Goal: Task Accomplishment & Management: Use online tool/utility

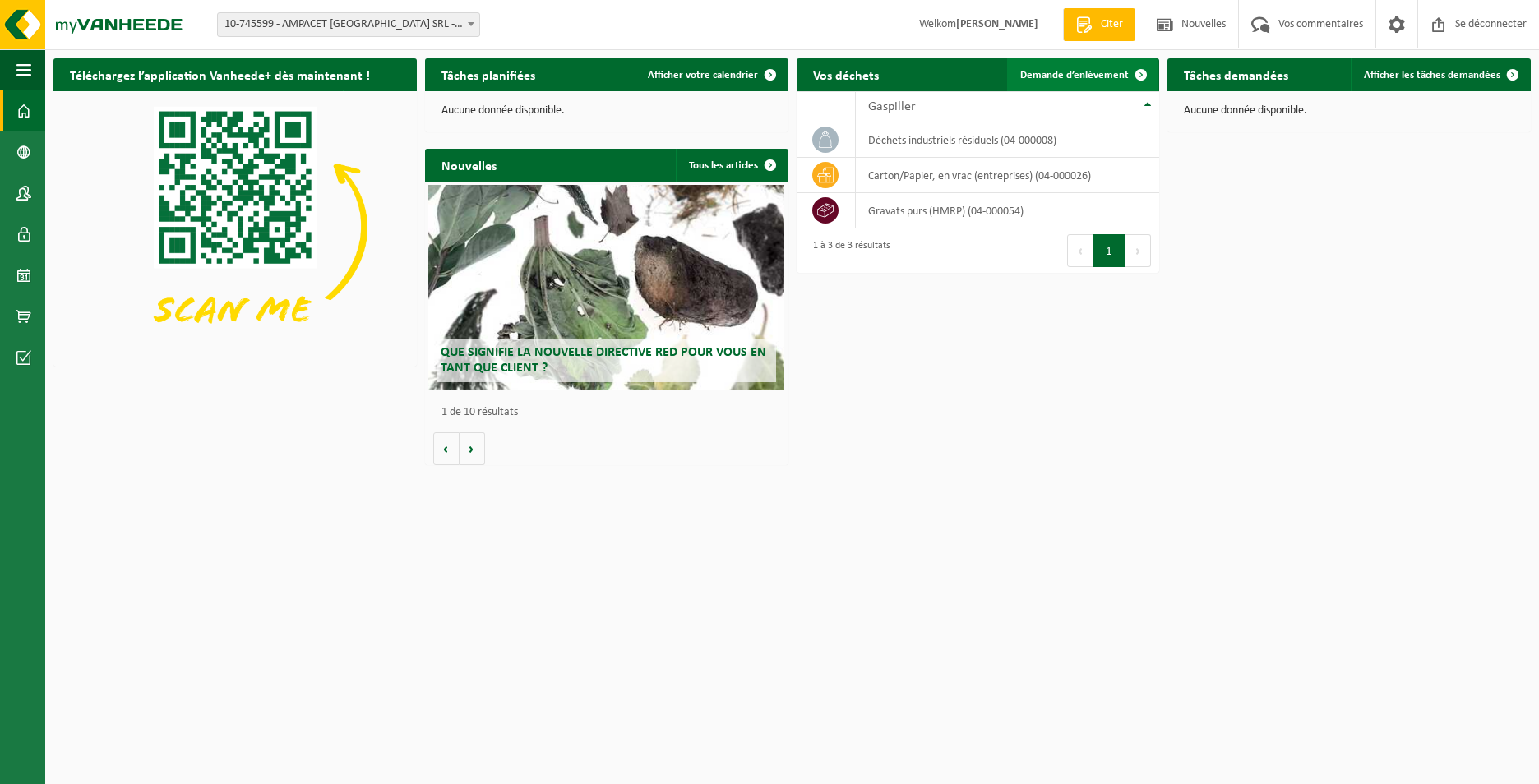
click at [1106, 72] on span "Demande d’enlèvement" at bounding box center [1075, 76] width 109 height 11
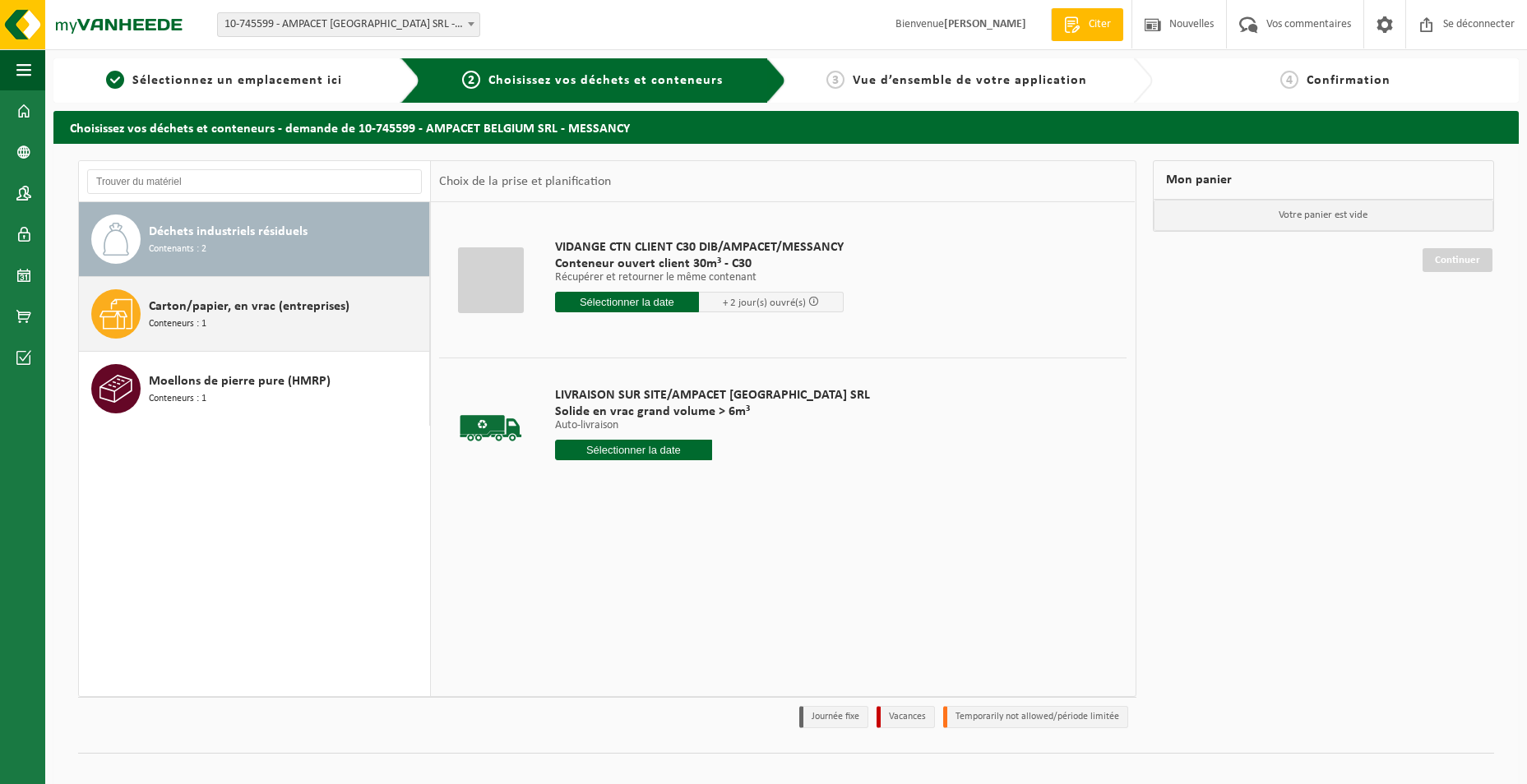
click at [223, 309] on span "Carton/papier, en vrac (entreprises)" at bounding box center [248, 306] width 200 height 19
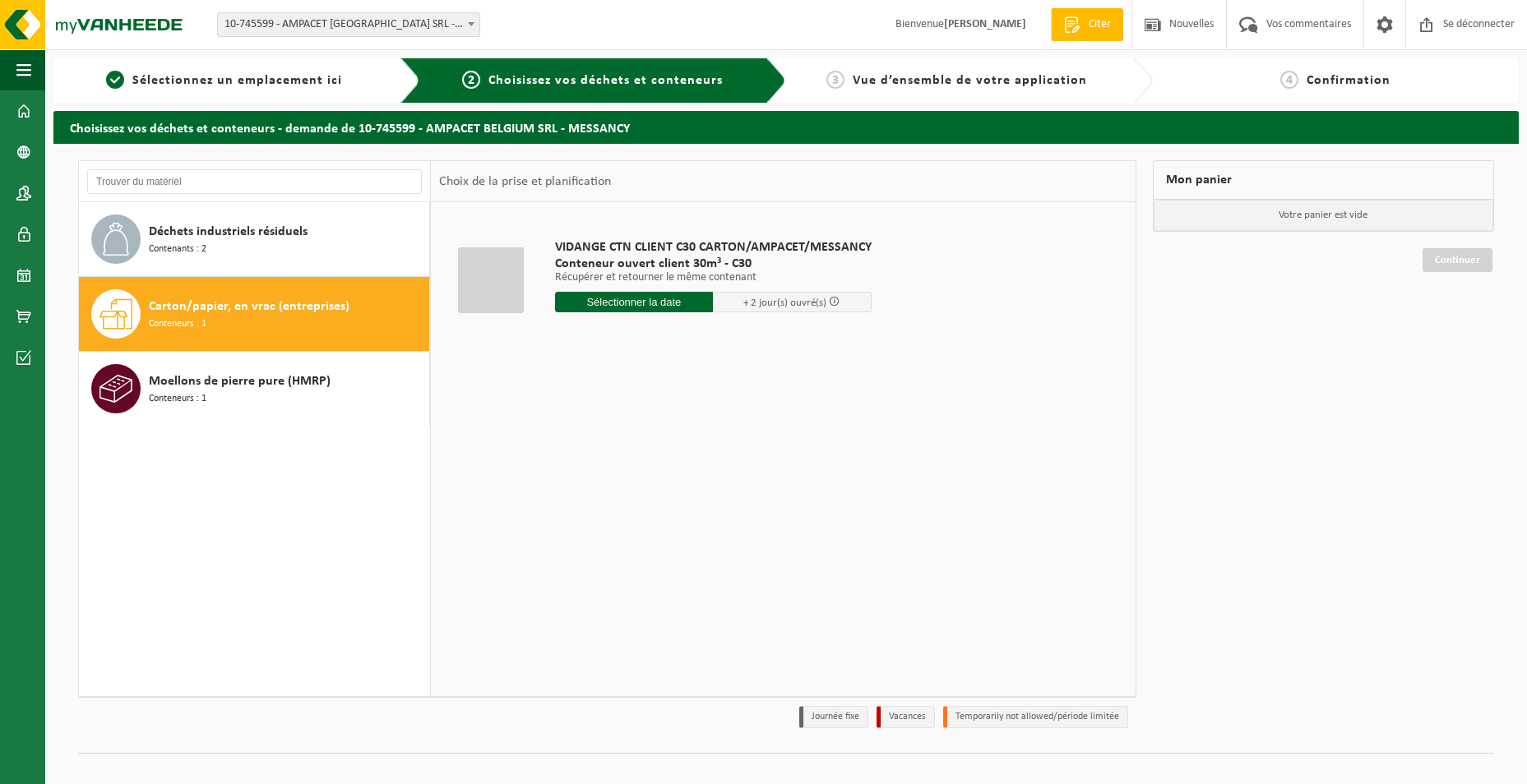
click at [655, 306] on input "text" at bounding box center [635, 302] width 159 height 20
click at [693, 503] on div "29" at bounding box center [710, 500] width 34 height 27
type input "Van [DATE]"
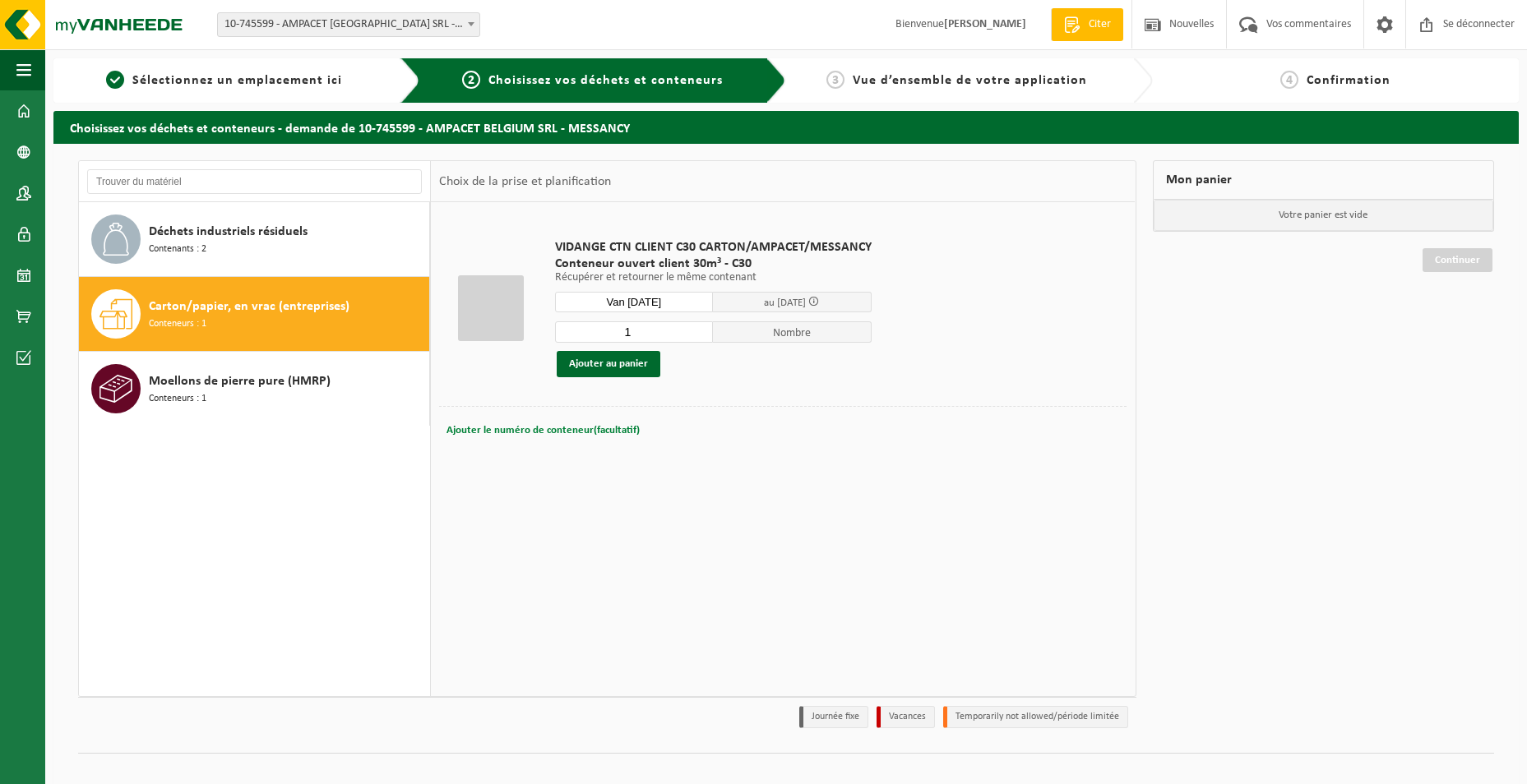
click at [494, 425] on span "Ajouter le numéro de conteneur(facultatif)" at bounding box center [543, 431] width 193 height 11
click at [597, 487] on div "VIDANGE CTN CLIENT C30 CARTON/AMPACET/MESSANCY Conteneur ouvert client 30m³ - C…" at bounding box center [782, 448] width 704 height 493
click at [608, 369] on button "Ajouter au panier" at bounding box center [608, 364] width 103 height 27
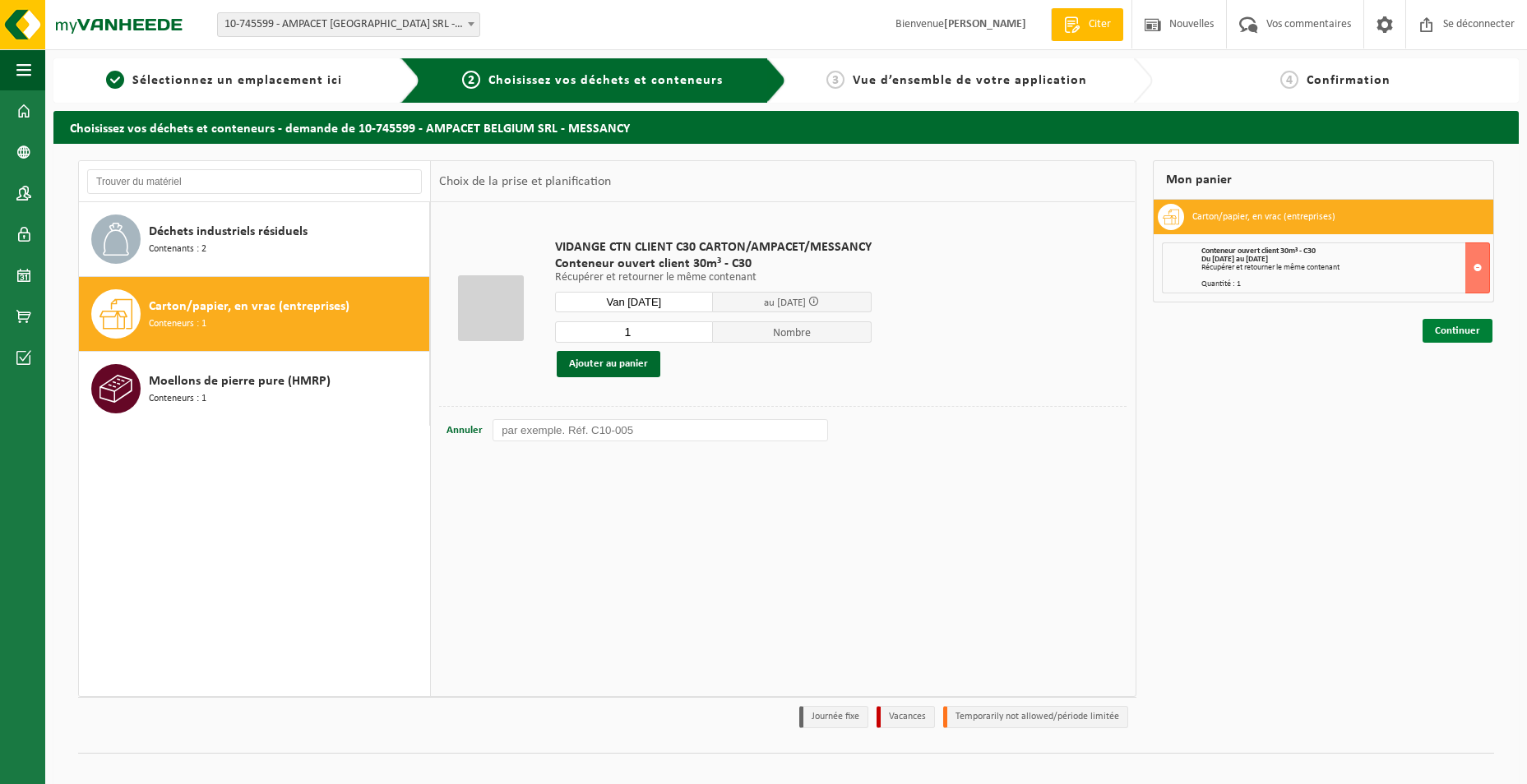
click at [1458, 327] on link "Continuer" at bounding box center [1458, 331] width 70 height 24
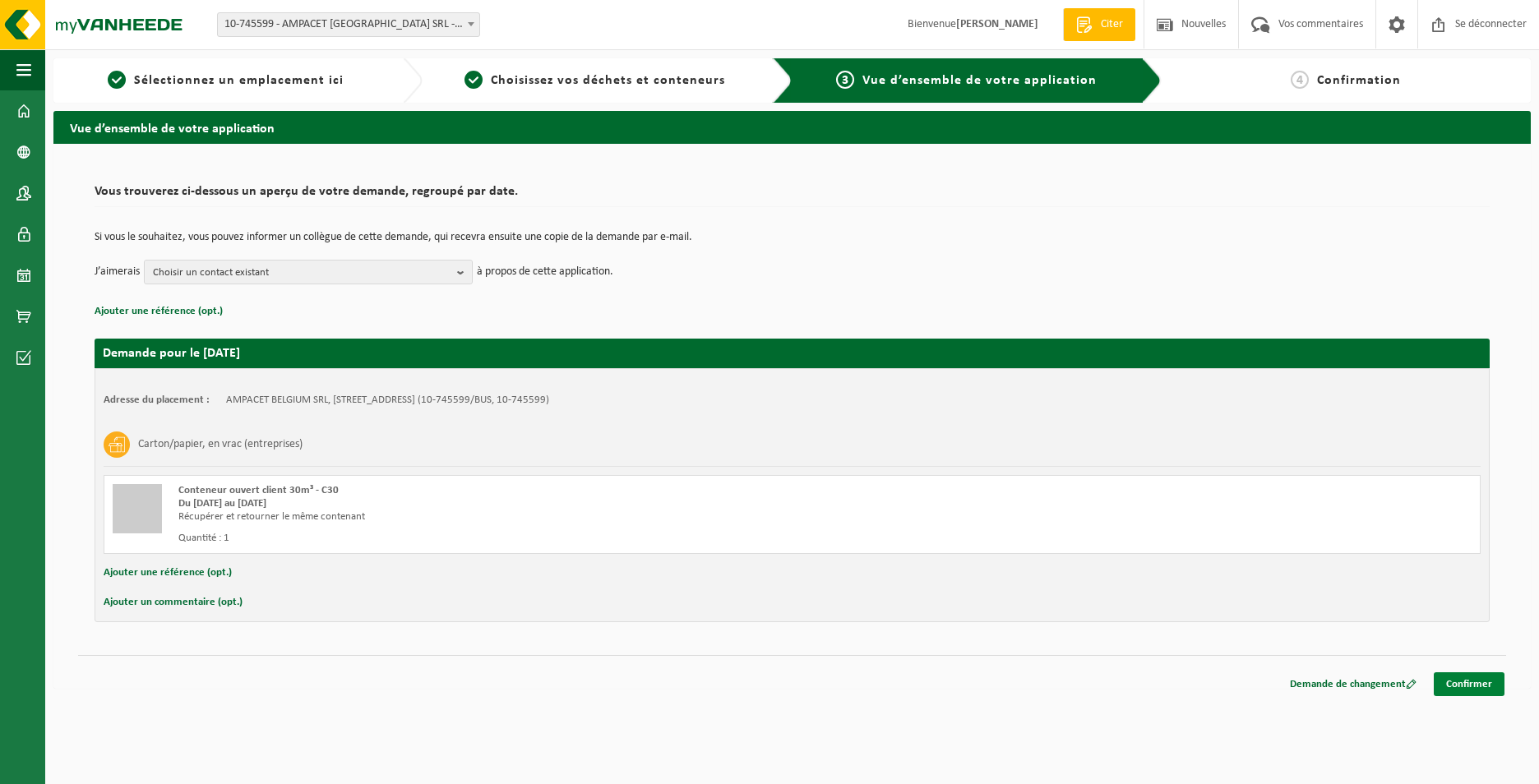
click at [1476, 688] on link "Confirmer" at bounding box center [1469, 684] width 71 height 24
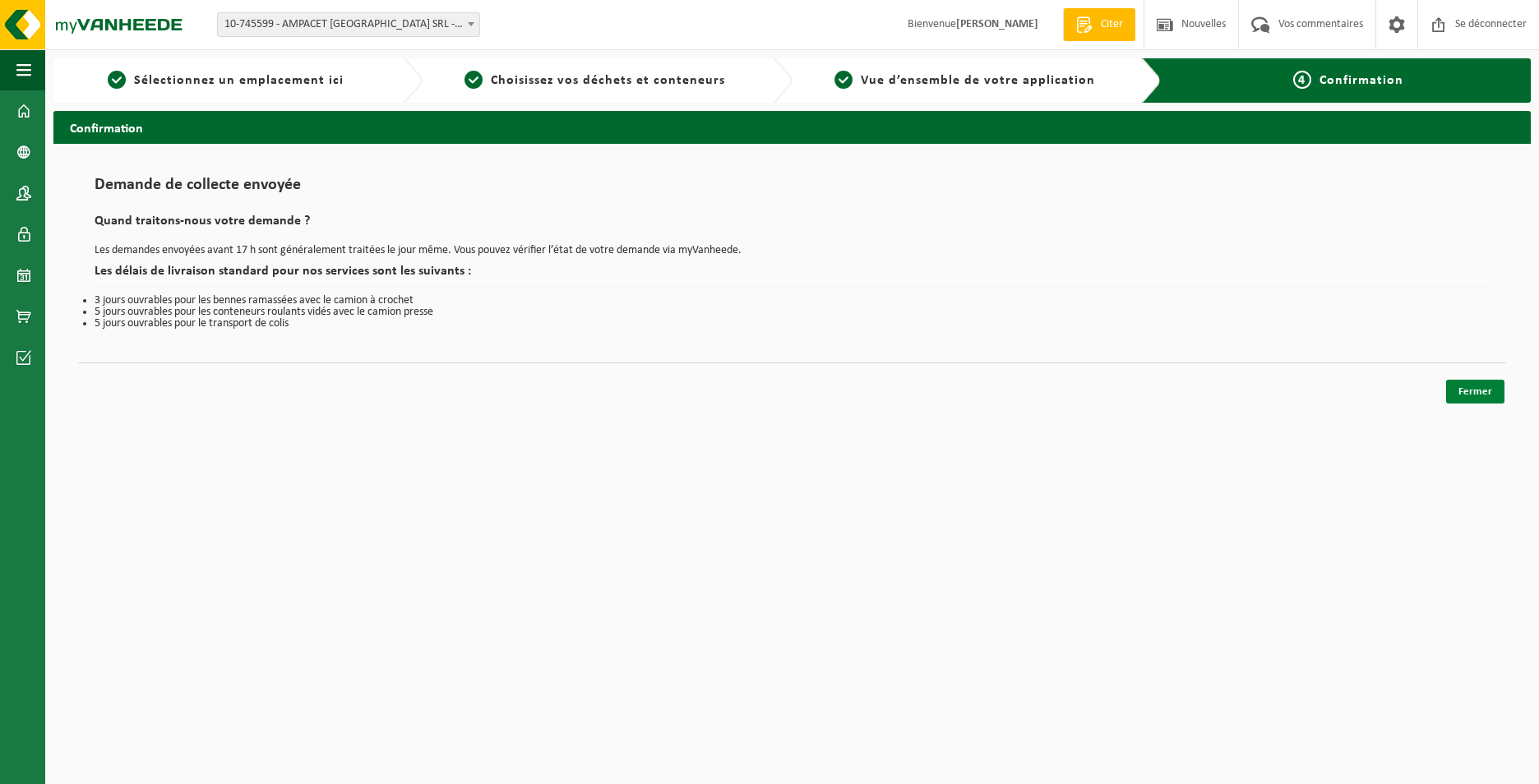
click at [1493, 384] on link "Fermer" at bounding box center [1475, 392] width 58 height 24
